Goal: Check status: Check status

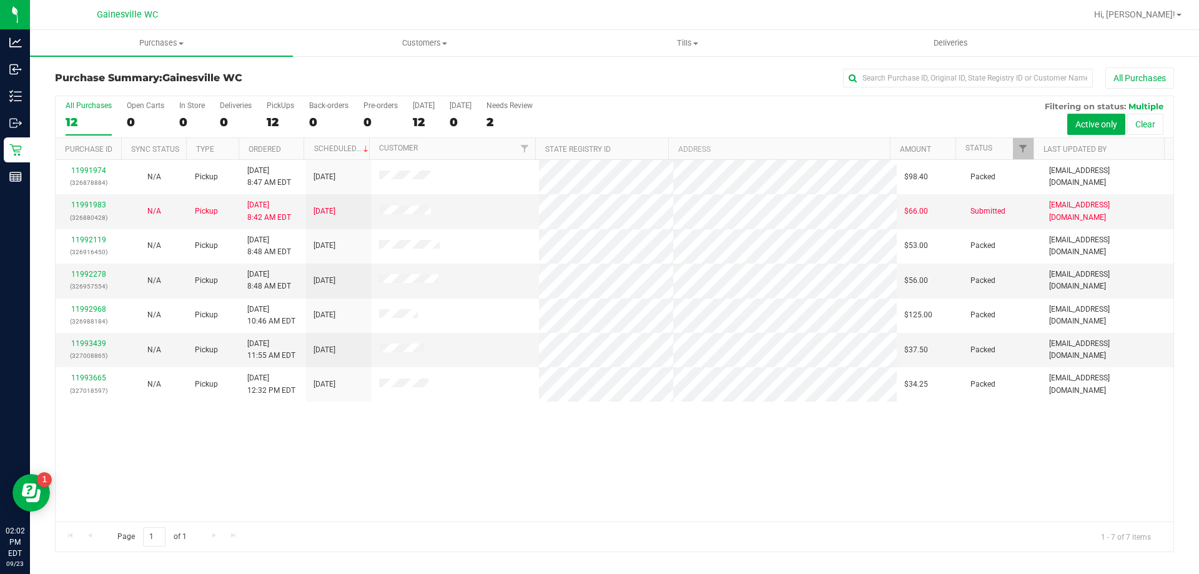
click at [351, 65] on div "Purchase Summary: [GEOGRAPHIC_DATA] WC All Purchases All Purchases 12 Open Cart…" at bounding box center [614, 309] width 1169 height 509
click at [367, 65] on div "Purchase Summary: [GEOGRAPHIC_DATA] WC All Purchases All Purchases 12 Open Cart…" at bounding box center [614, 309] width 1169 height 509
click at [374, 67] on div "Purchase Summary: [GEOGRAPHIC_DATA] WC All Purchases All Purchases 7 Open Carts…" at bounding box center [614, 309] width 1169 height 509
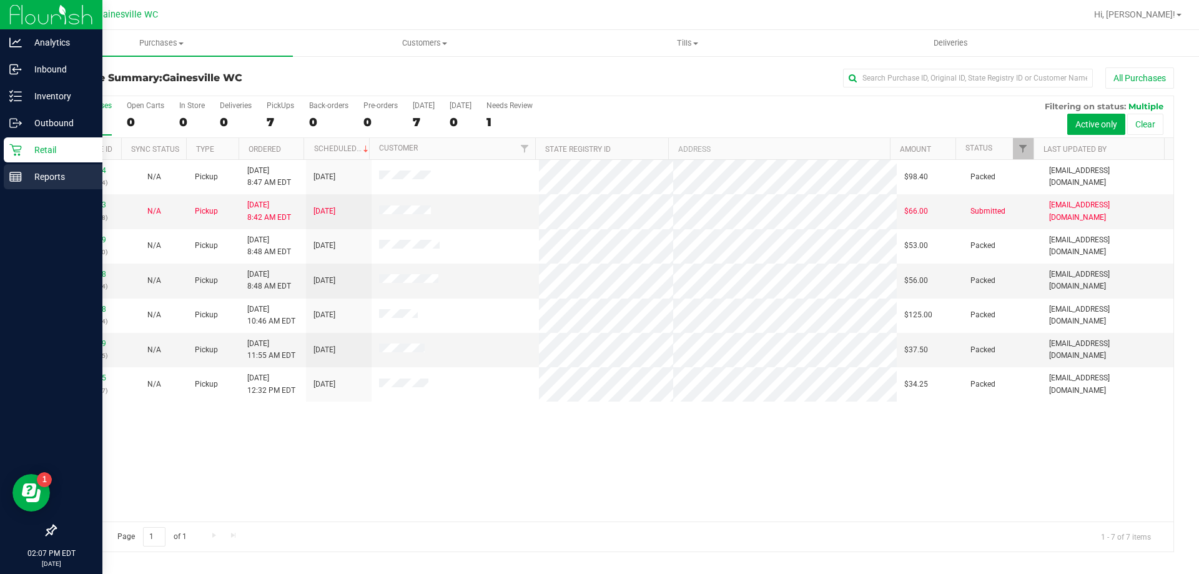
click at [39, 182] on p "Reports" at bounding box center [59, 176] width 75 height 15
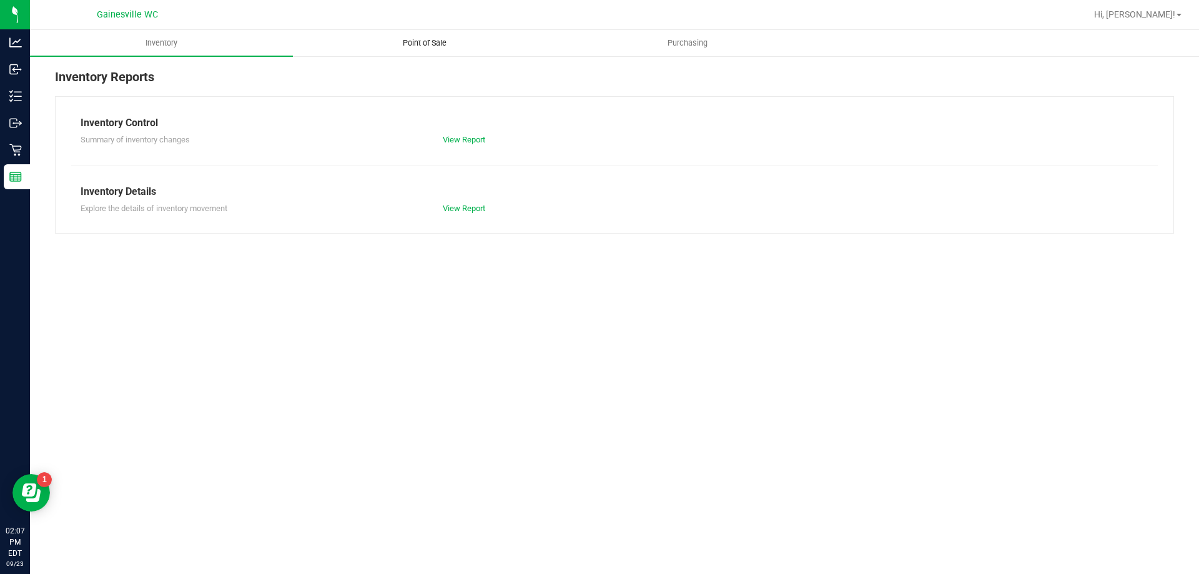
click at [429, 37] on uib-tab-heading "Point of Sale" at bounding box center [424, 43] width 262 height 25
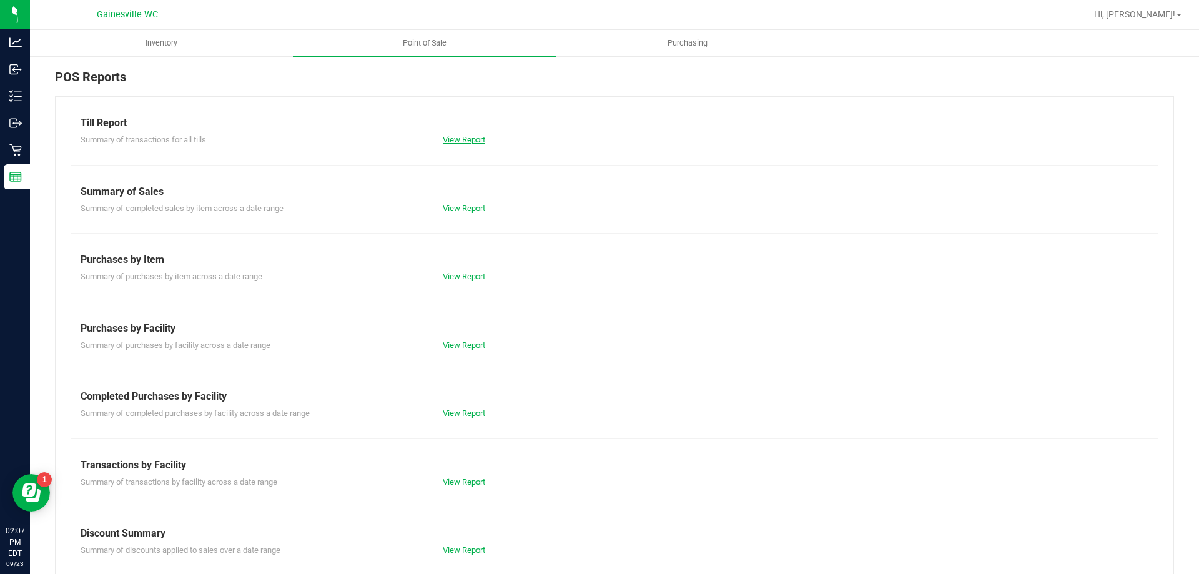
click at [471, 140] on link "View Report" at bounding box center [464, 139] width 42 height 9
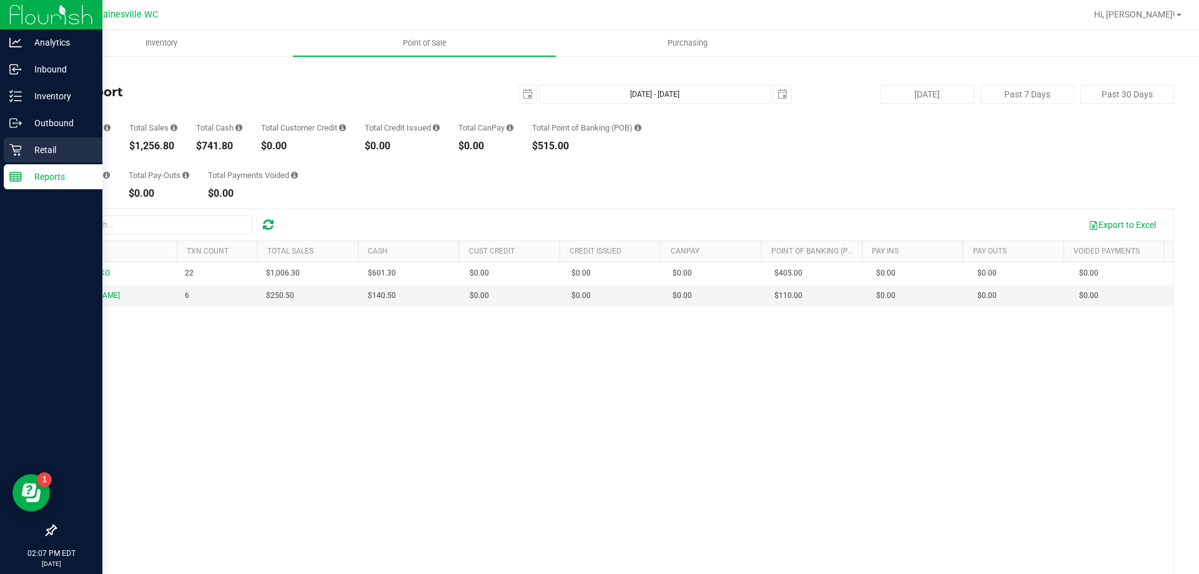
click at [32, 150] on p "Retail" at bounding box center [59, 149] width 75 height 15
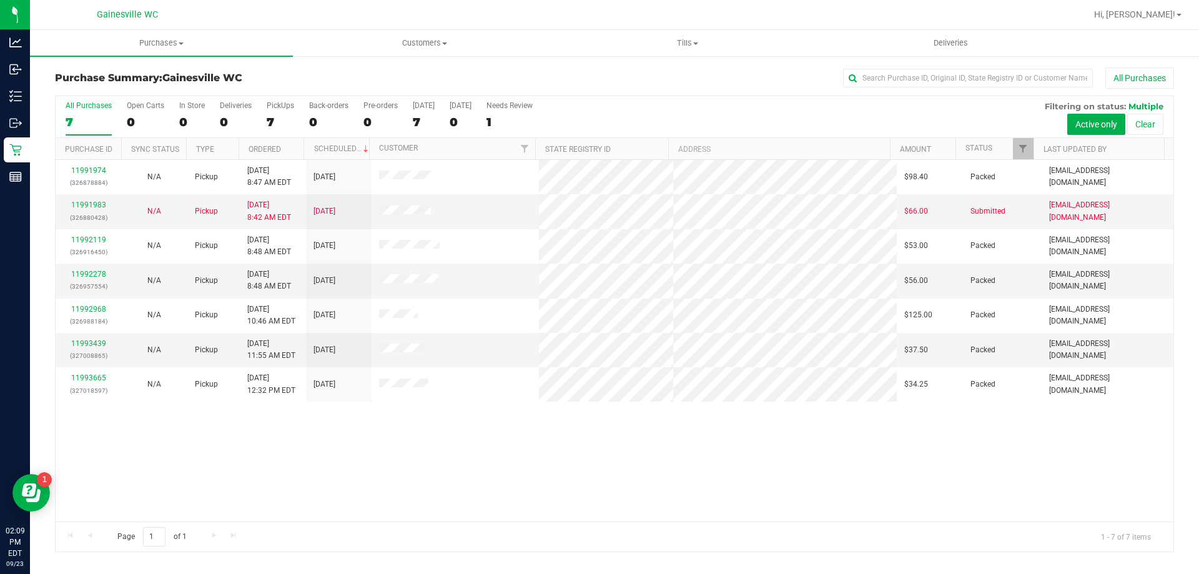
click at [376, 65] on div "Purchase Summary: Gainesville WC All Purchases All Purchases 7 Open Carts 0 In …" at bounding box center [614, 309] width 1169 height 509
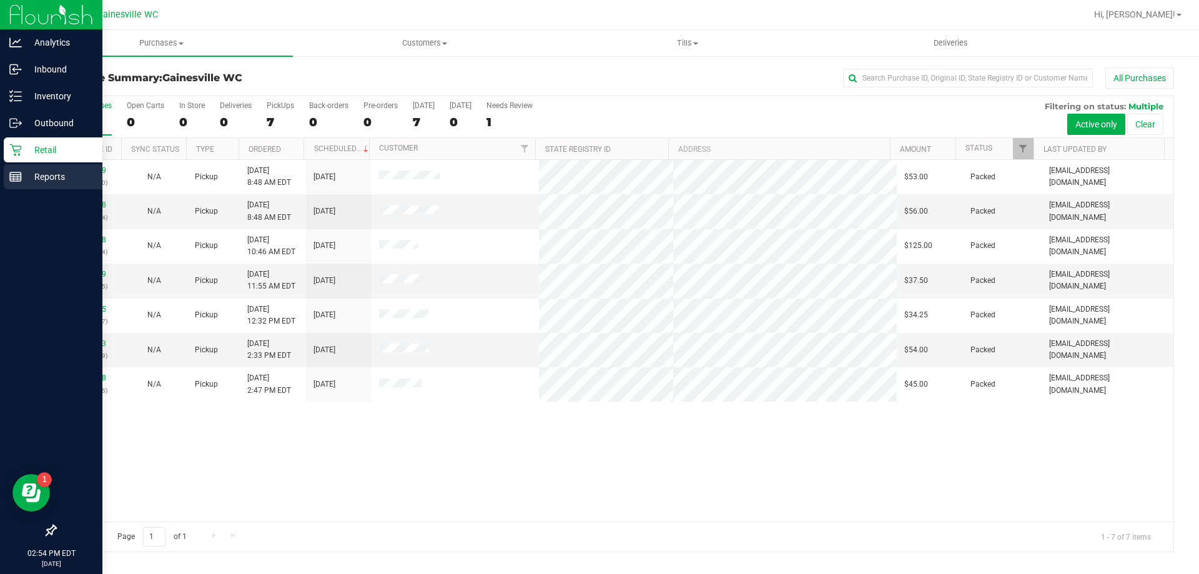
click at [20, 172] on icon at bounding box center [15, 176] width 12 height 12
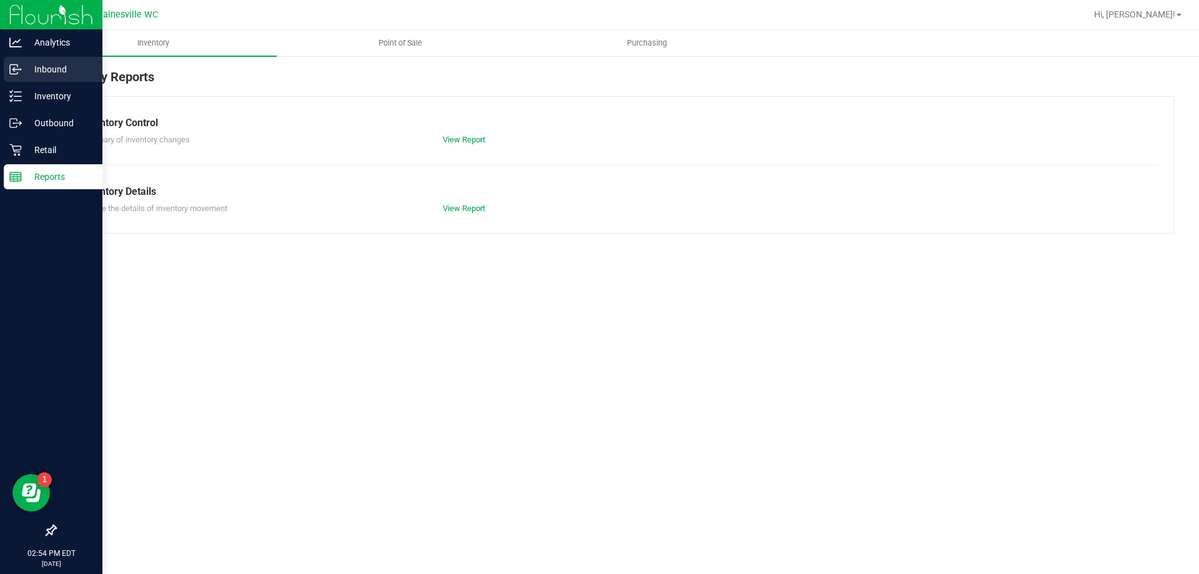
click at [51, 67] on p "Inbound" at bounding box center [59, 69] width 75 height 15
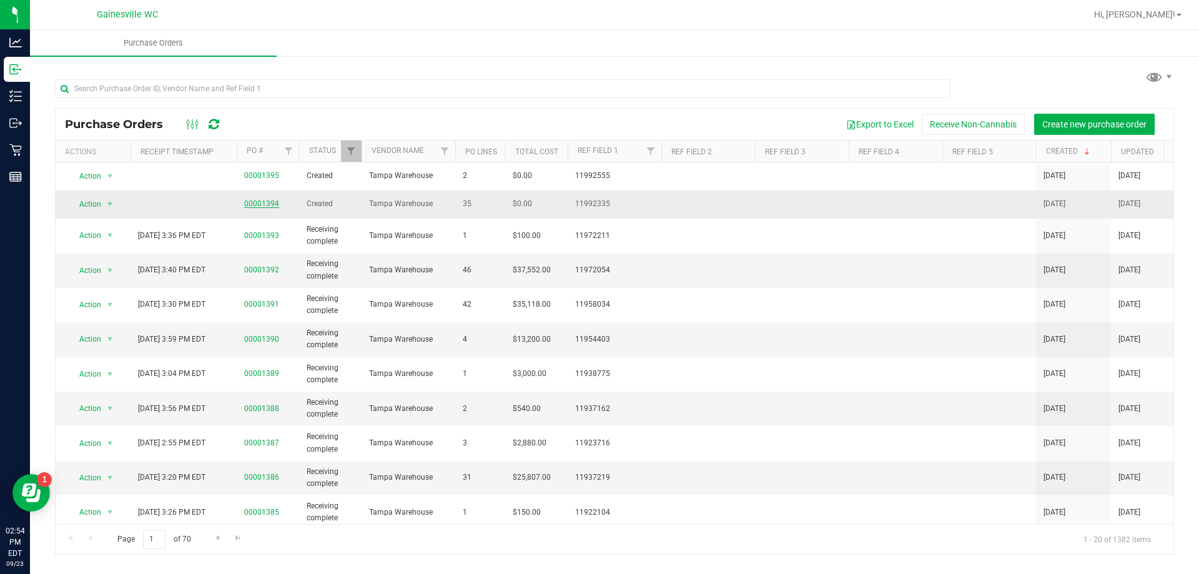
click at [266, 202] on link "00001394" at bounding box center [261, 203] width 35 height 9
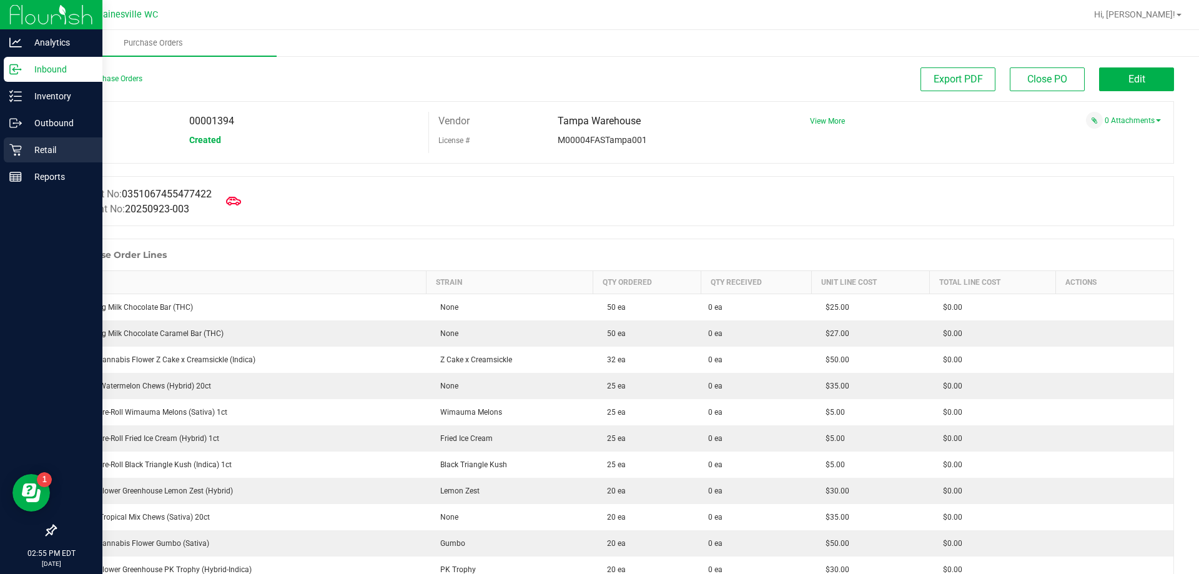
click at [47, 147] on p "Retail" at bounding box center [59, 149] width 75 height 15
